Goal: Transaction & Acquisition: Download file/media

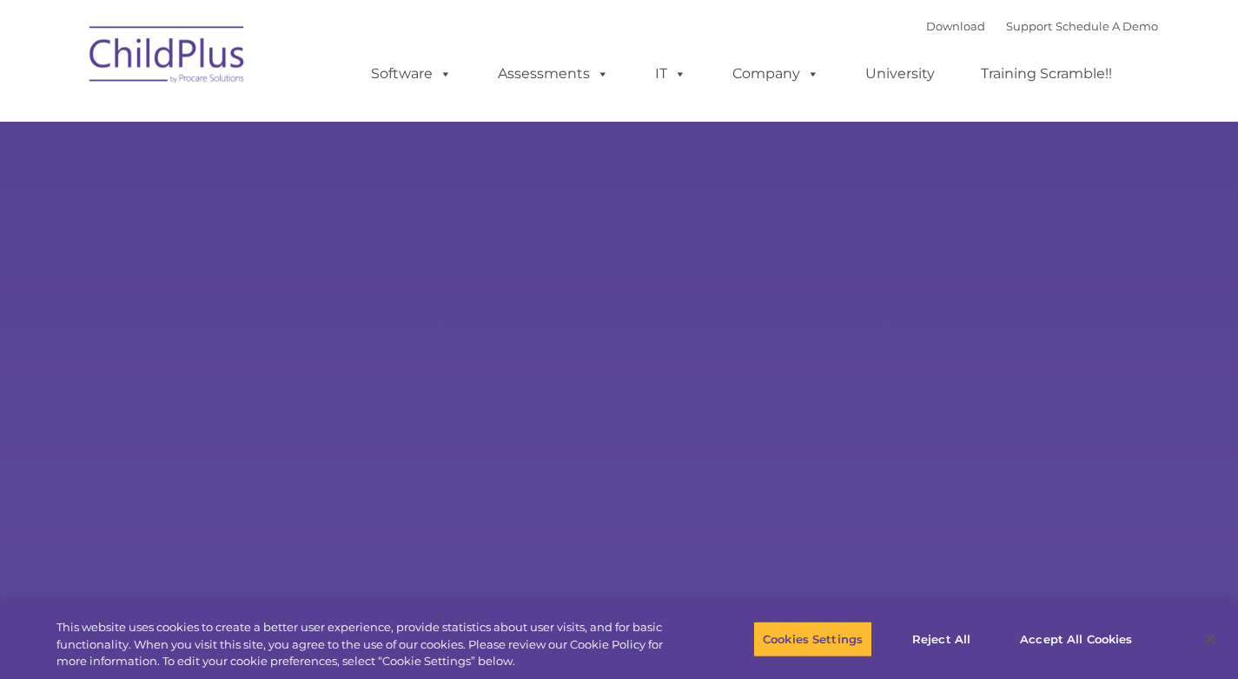
select select "MEDIUM"
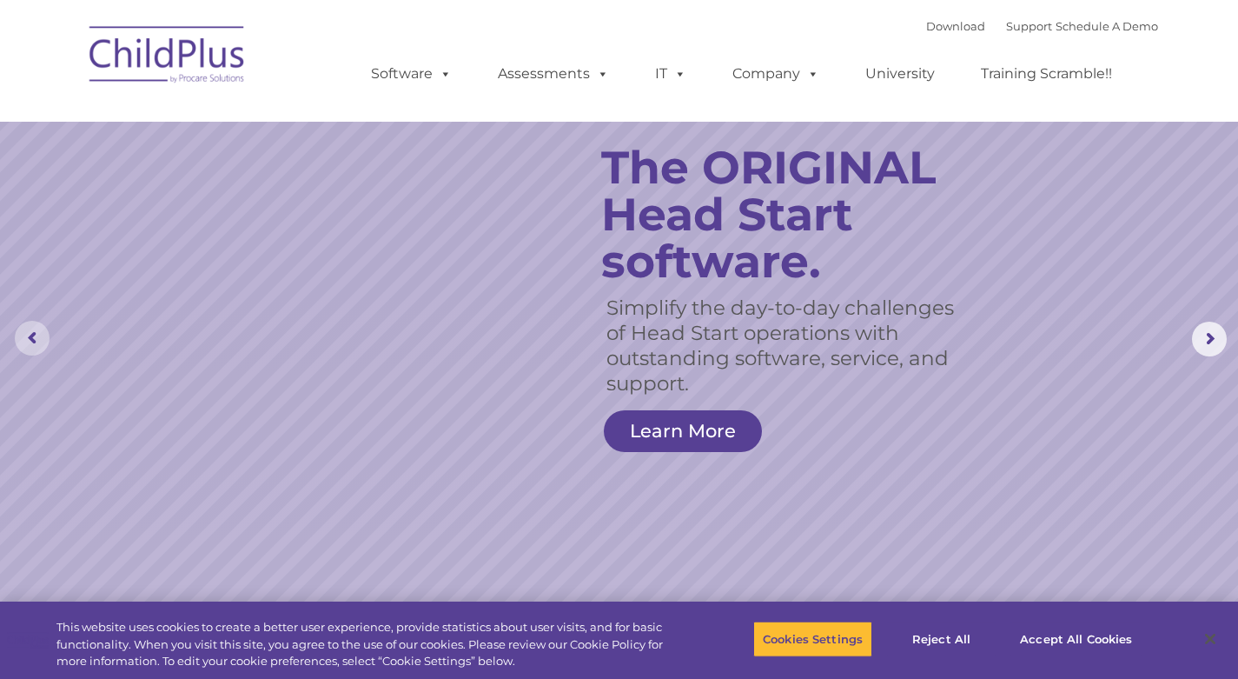
click at [36, 329] on rs-arrow at bounding box center [32, 338] width 35 height 35
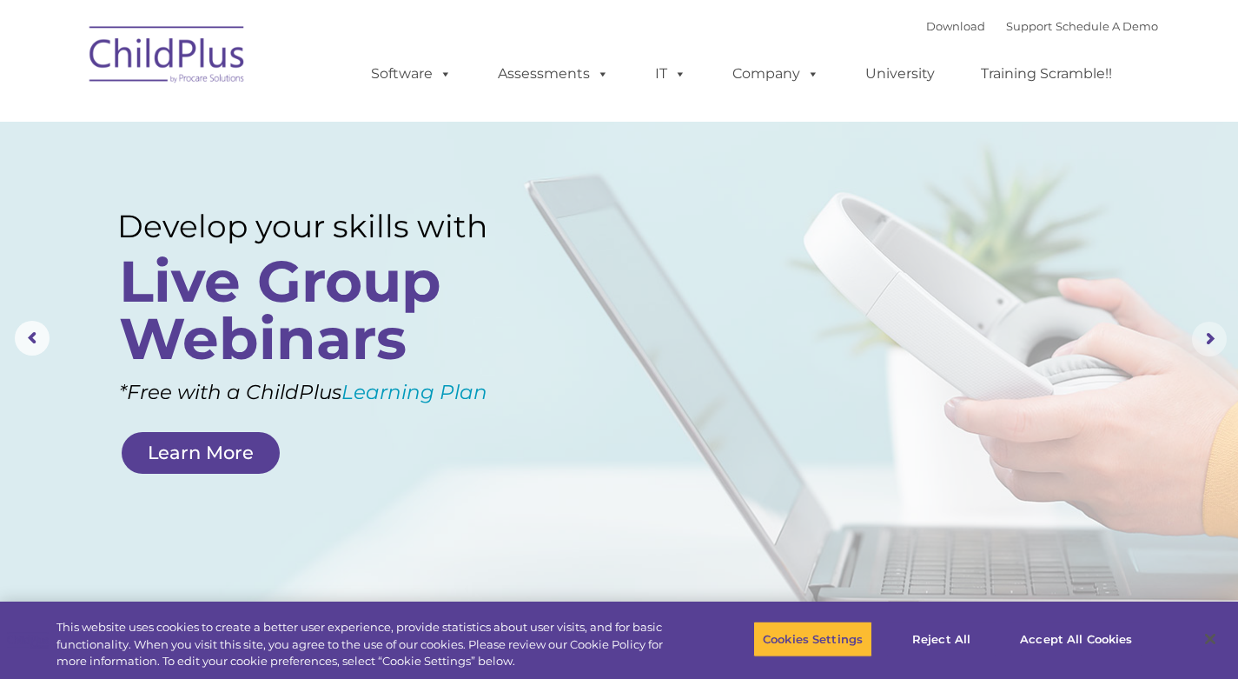
click at [1212, 333] on rs-arrow at bounding box center [1209, 338] width 35 height 35
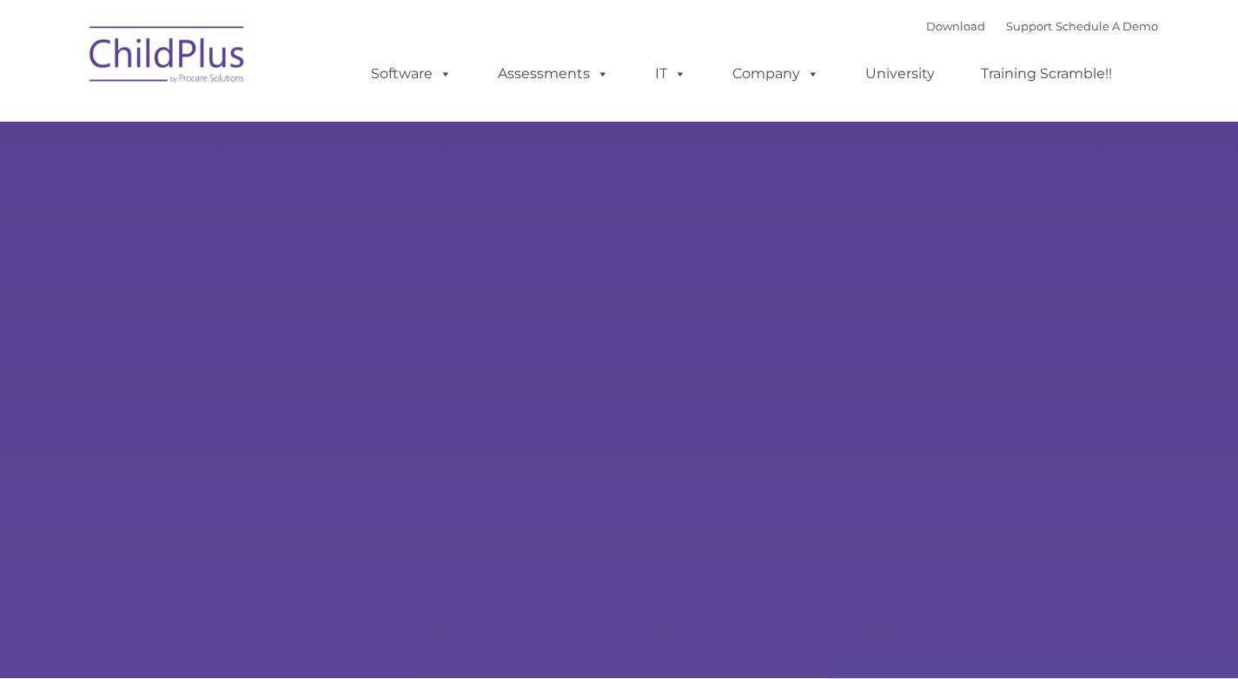
type input ""
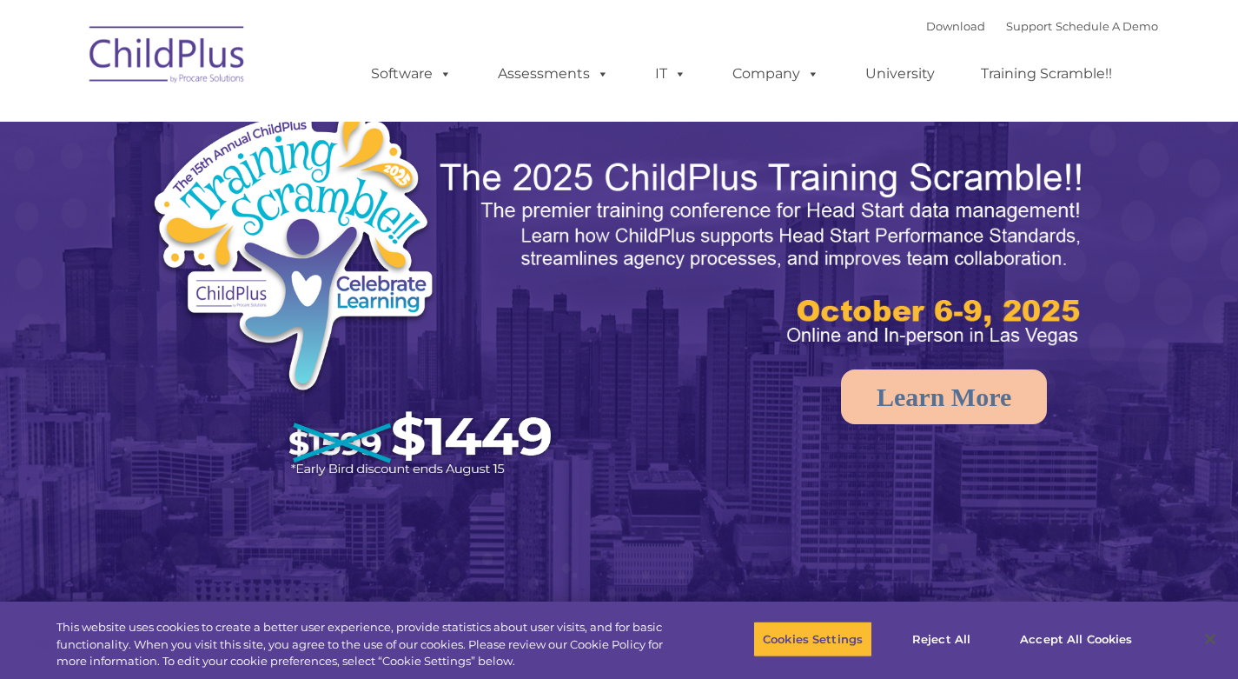
select select "MEDIUM"
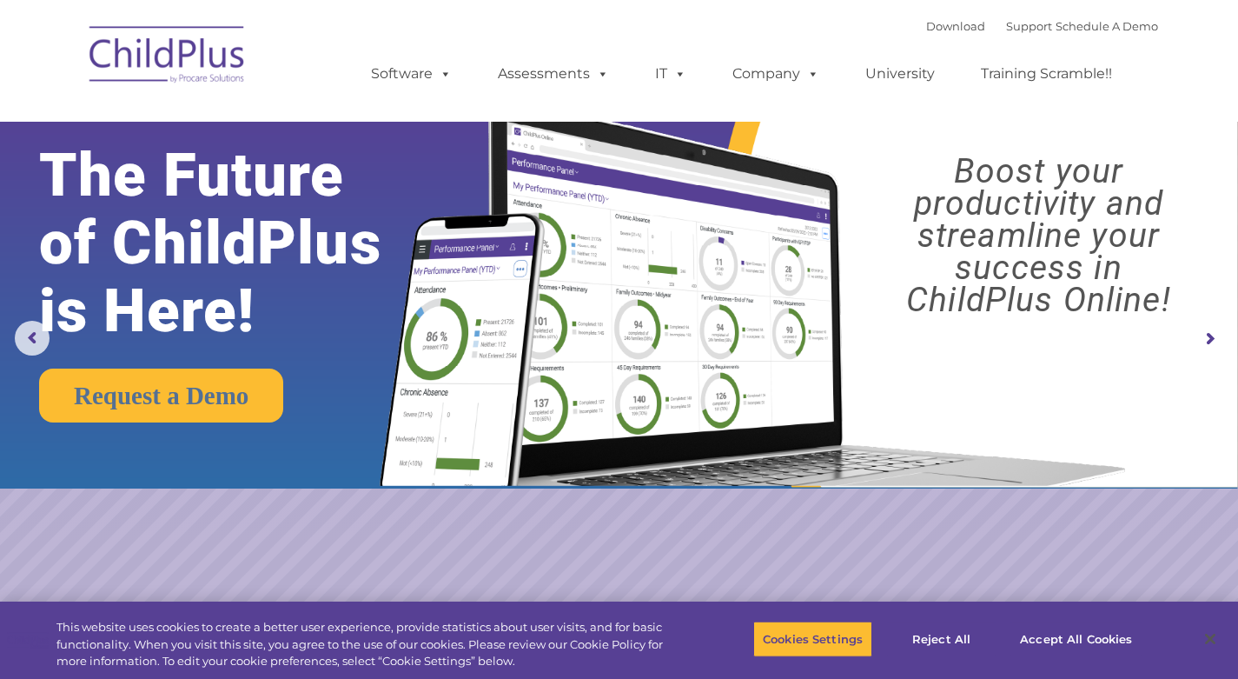
click at [1206, 336] on rs-arrow at bounding box center [1209, 338] width 35 height 35
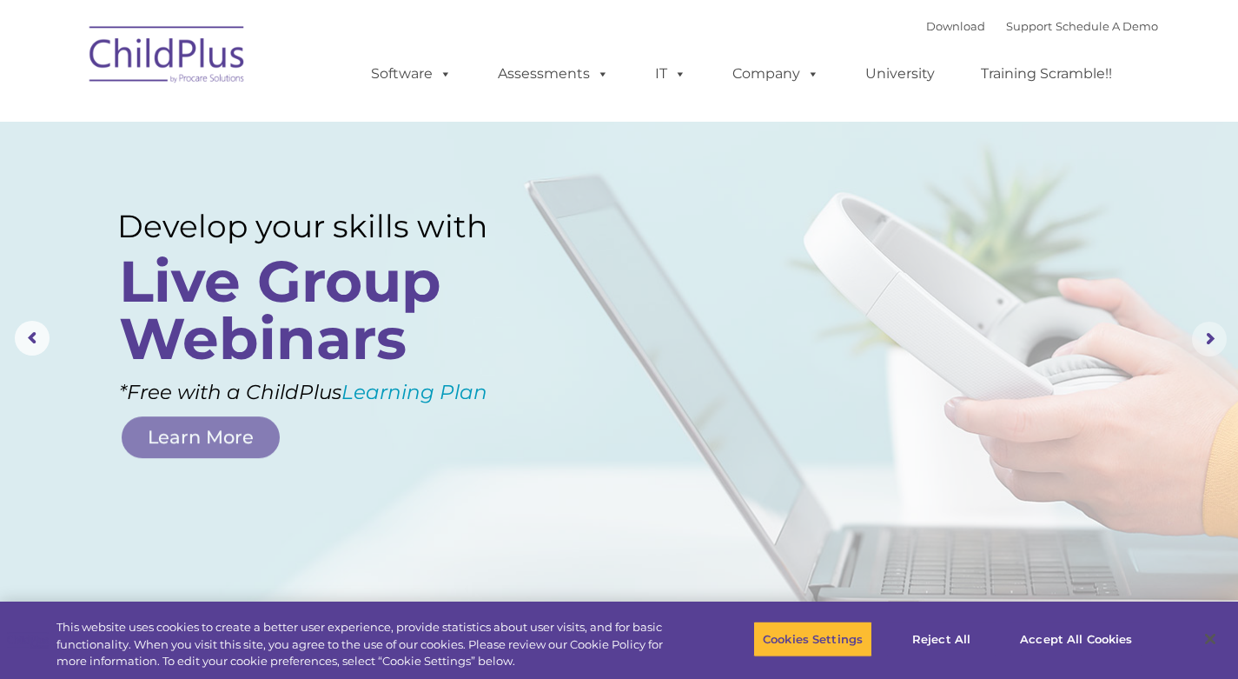
click at [1213, 336] on rs-arrow at bounding box center [1209, 338] width 35 height 35
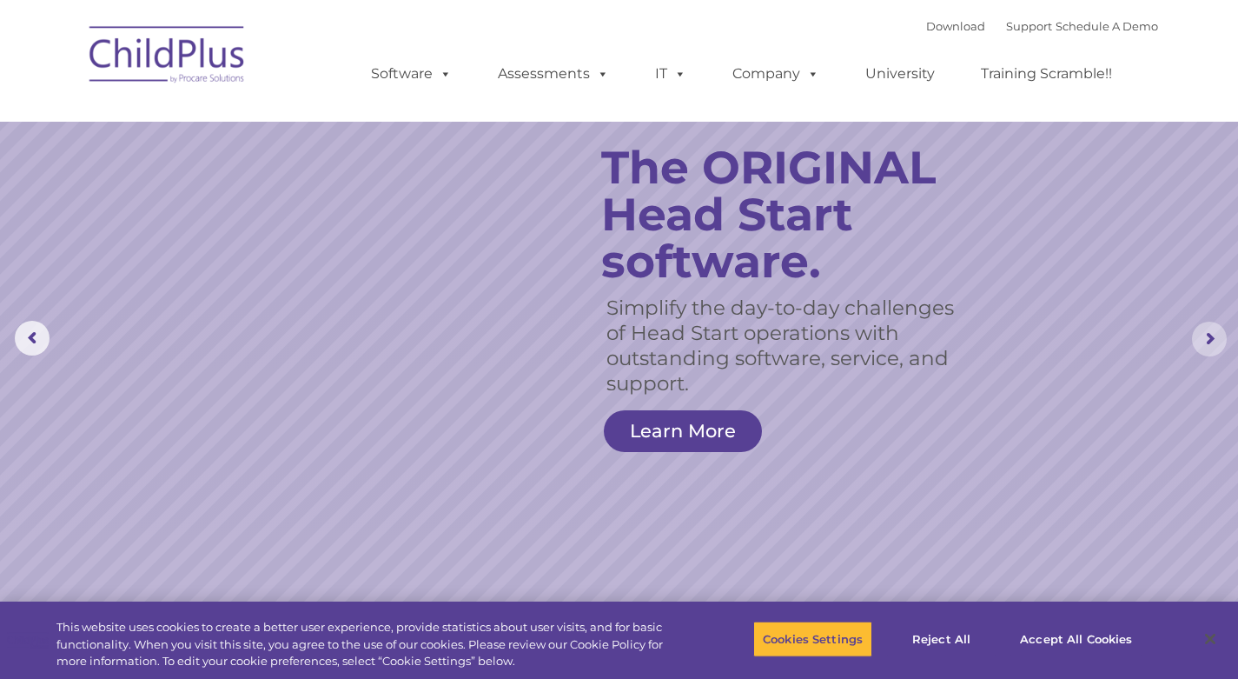
click at [1213, 336] on rs-arrow at bounding box center [1209, 338] width 35 height 35
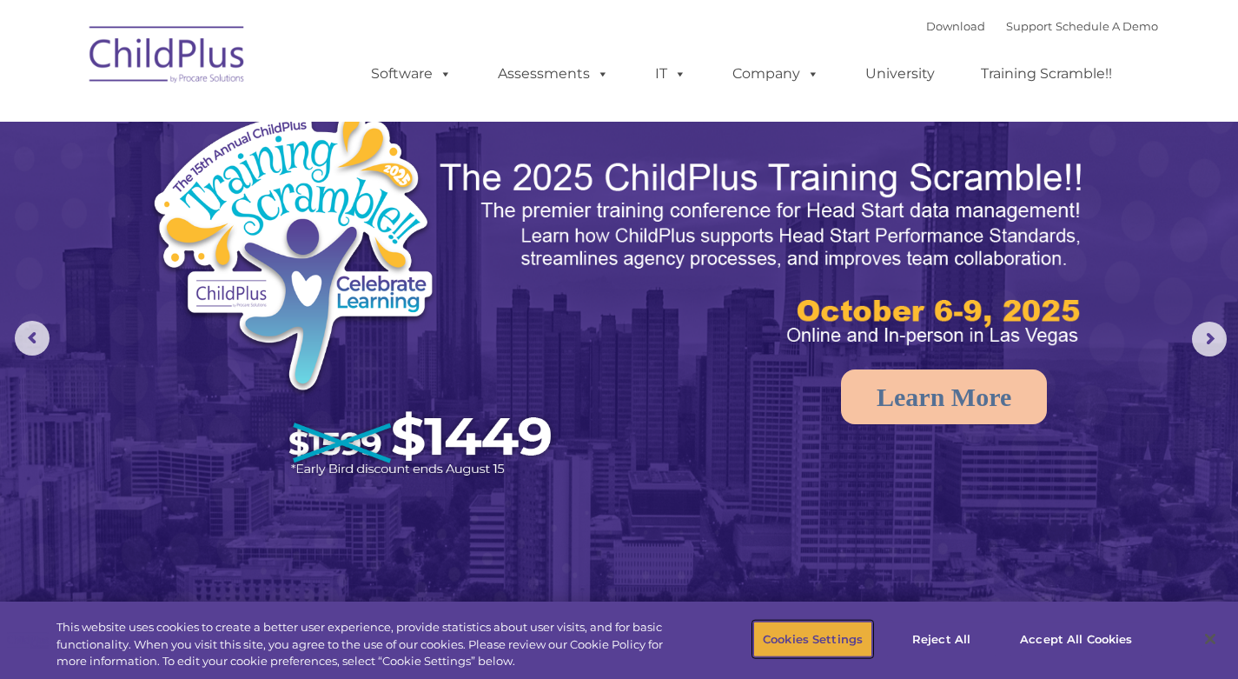
click at [831, 632] on button "Cookies Settings" at bounding box center [812, 638] width 119 height 36
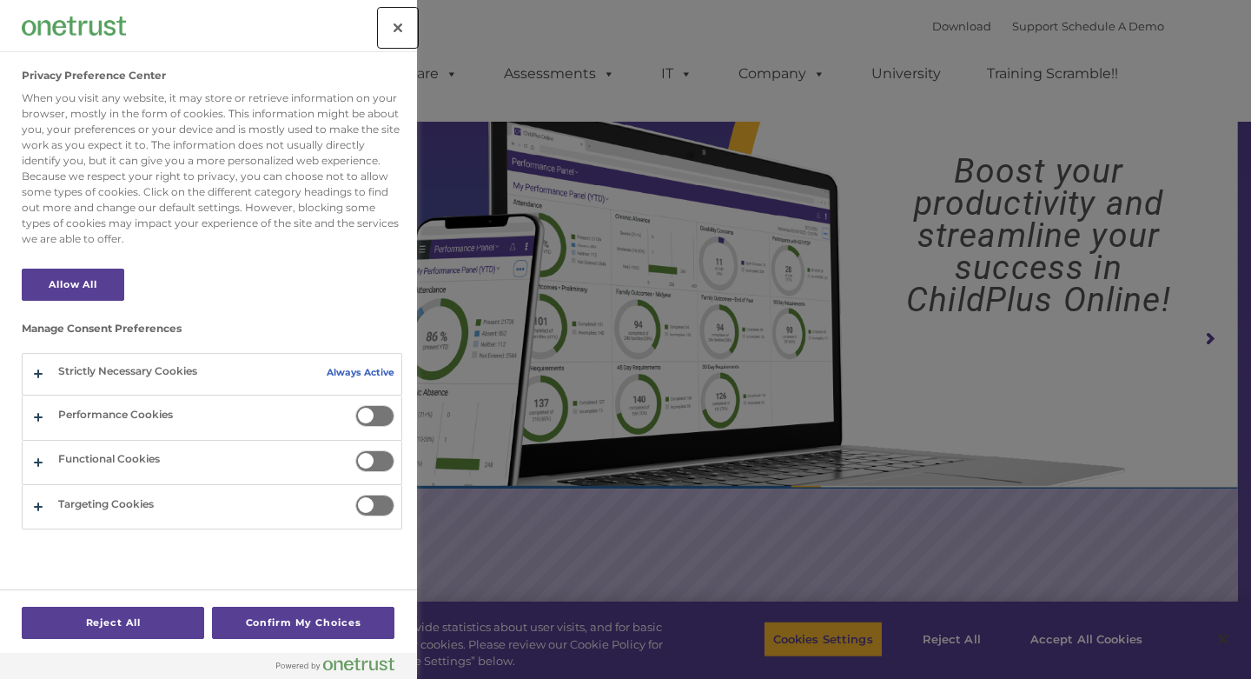
click at [391, 24] on button "Close" at bounding box center [398, 28] width 38 height 38
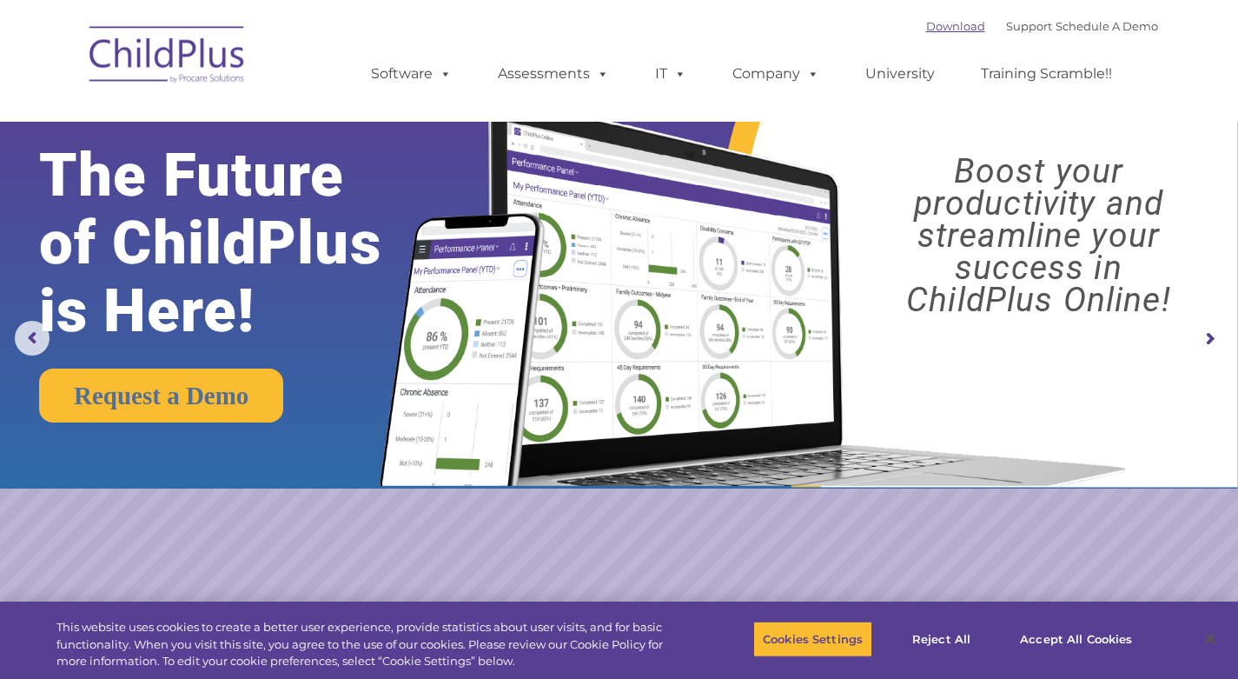
click at [932, 26] on link "Download" at bounding box center [955, 26] width 59 height 14
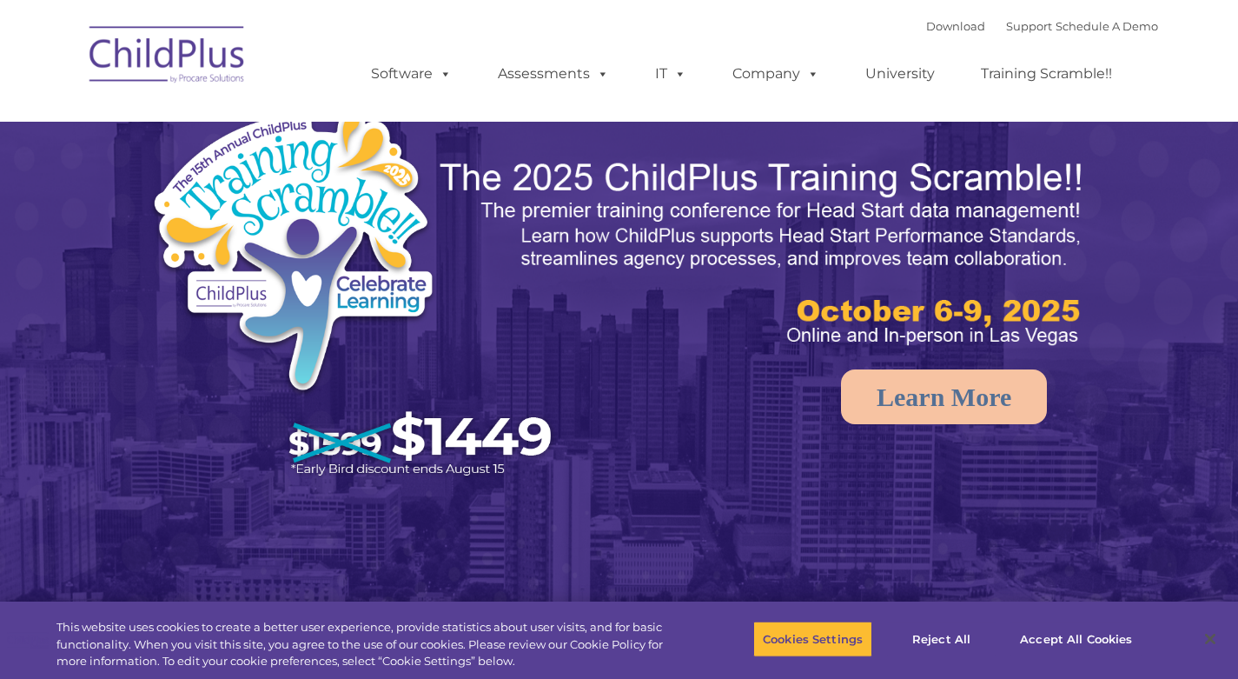
select select "MEDIUM"
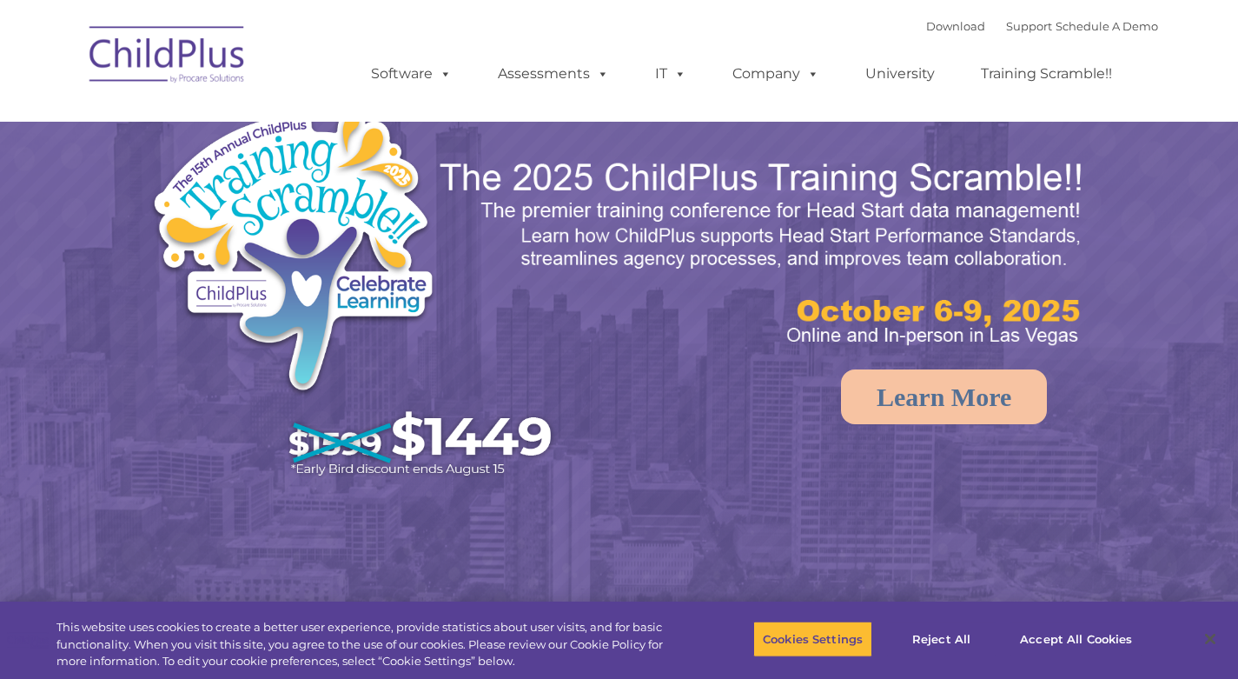
select select "MEDIUM"
